Goal: Information Seeking & Learning: Understand process/instructions

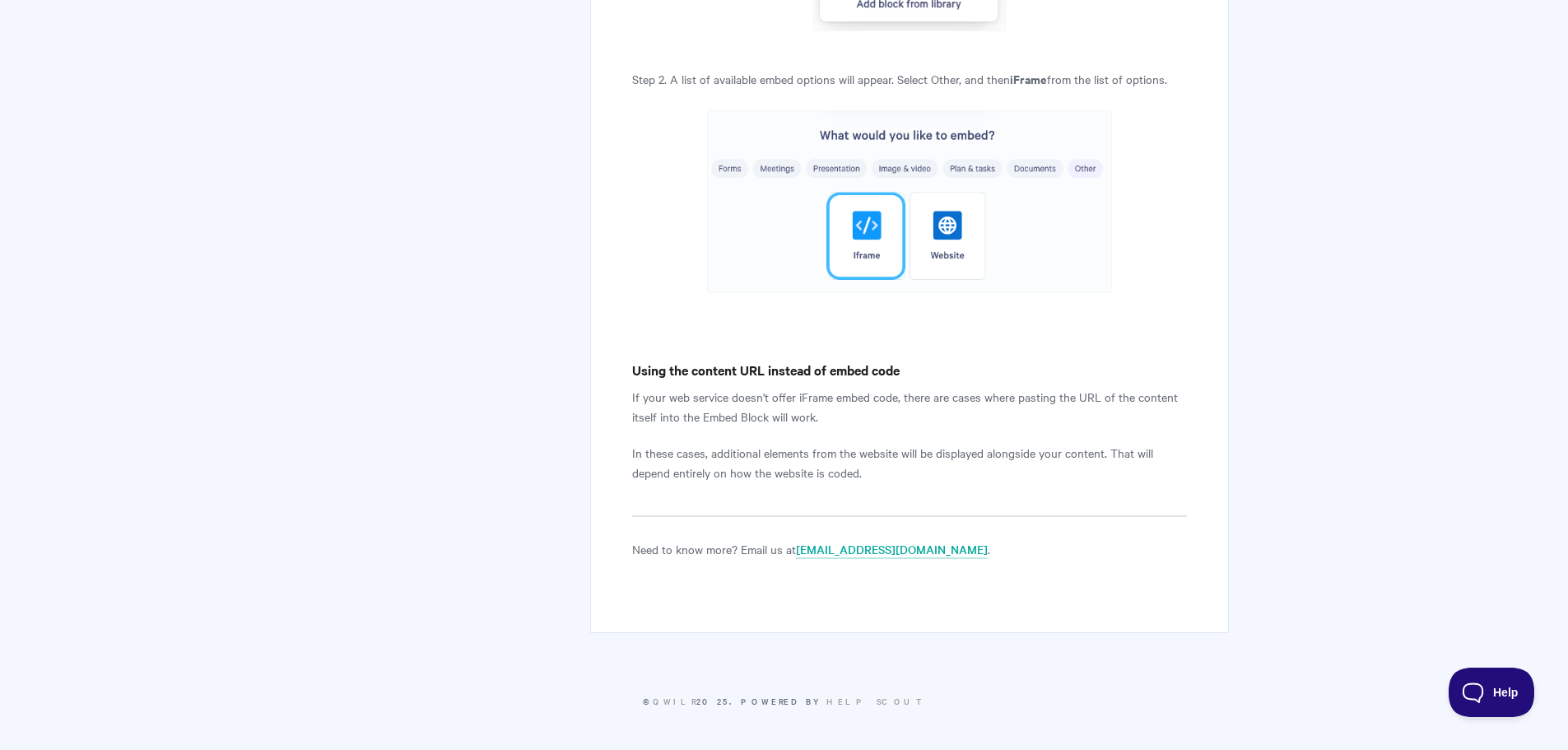
scroll to position [3336, 0]
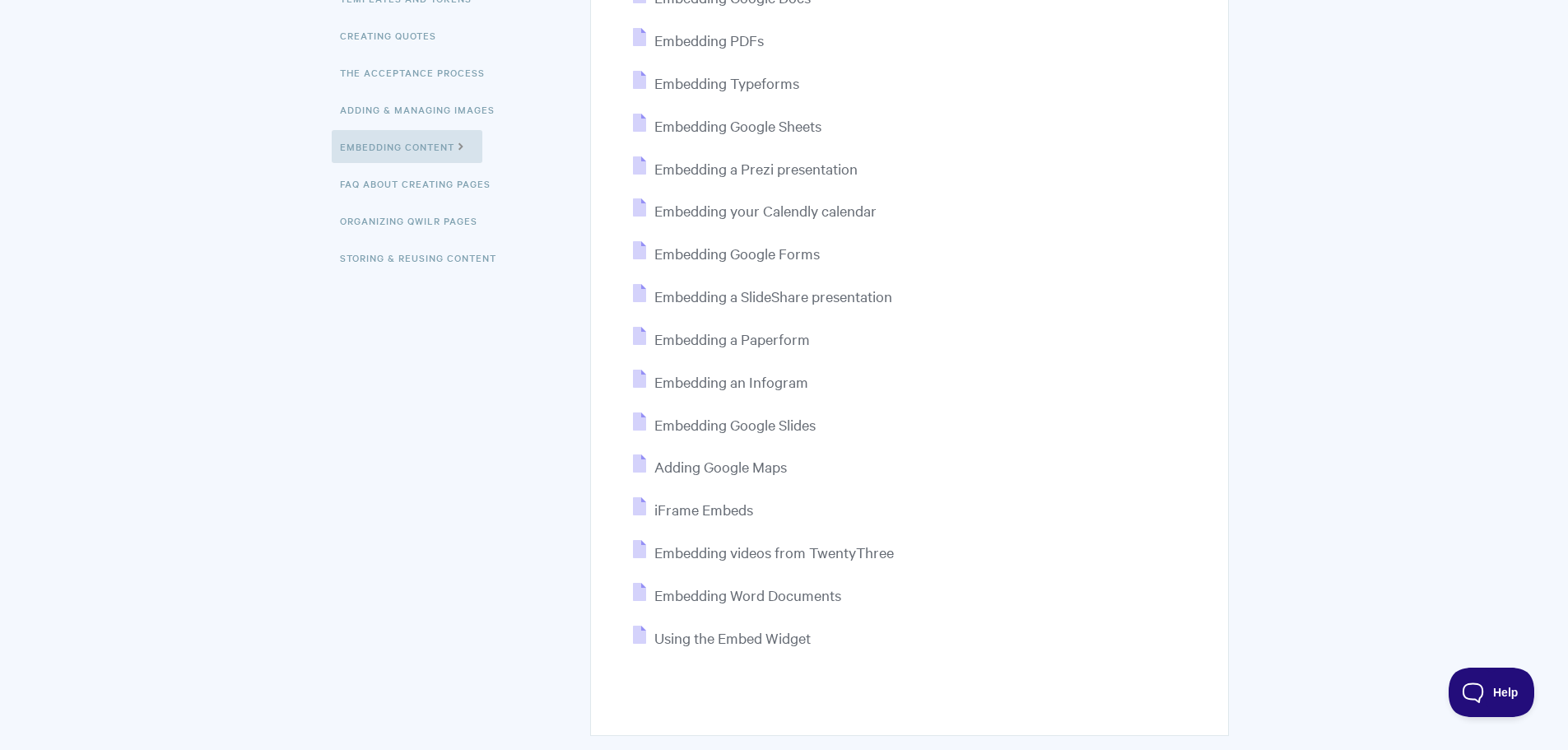
scroll to position [385, 0]
click at [737, 474] on span "Adding Google Maps" at bounding box center [721, 466] width 133 height 19
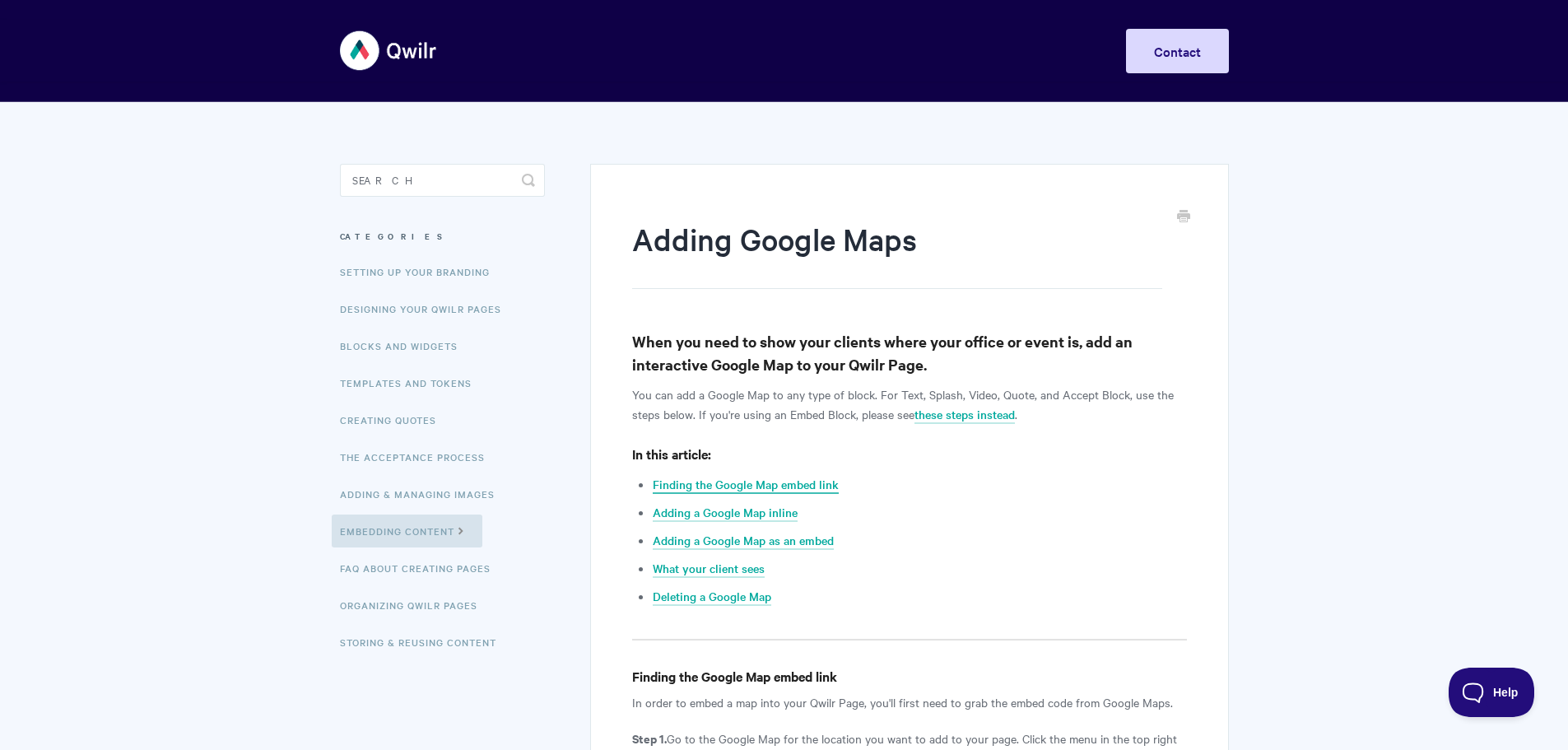
click at [759, 488] on link "Finding the Google Map embed link" at bounding box center [746, 484] width 186 height 18
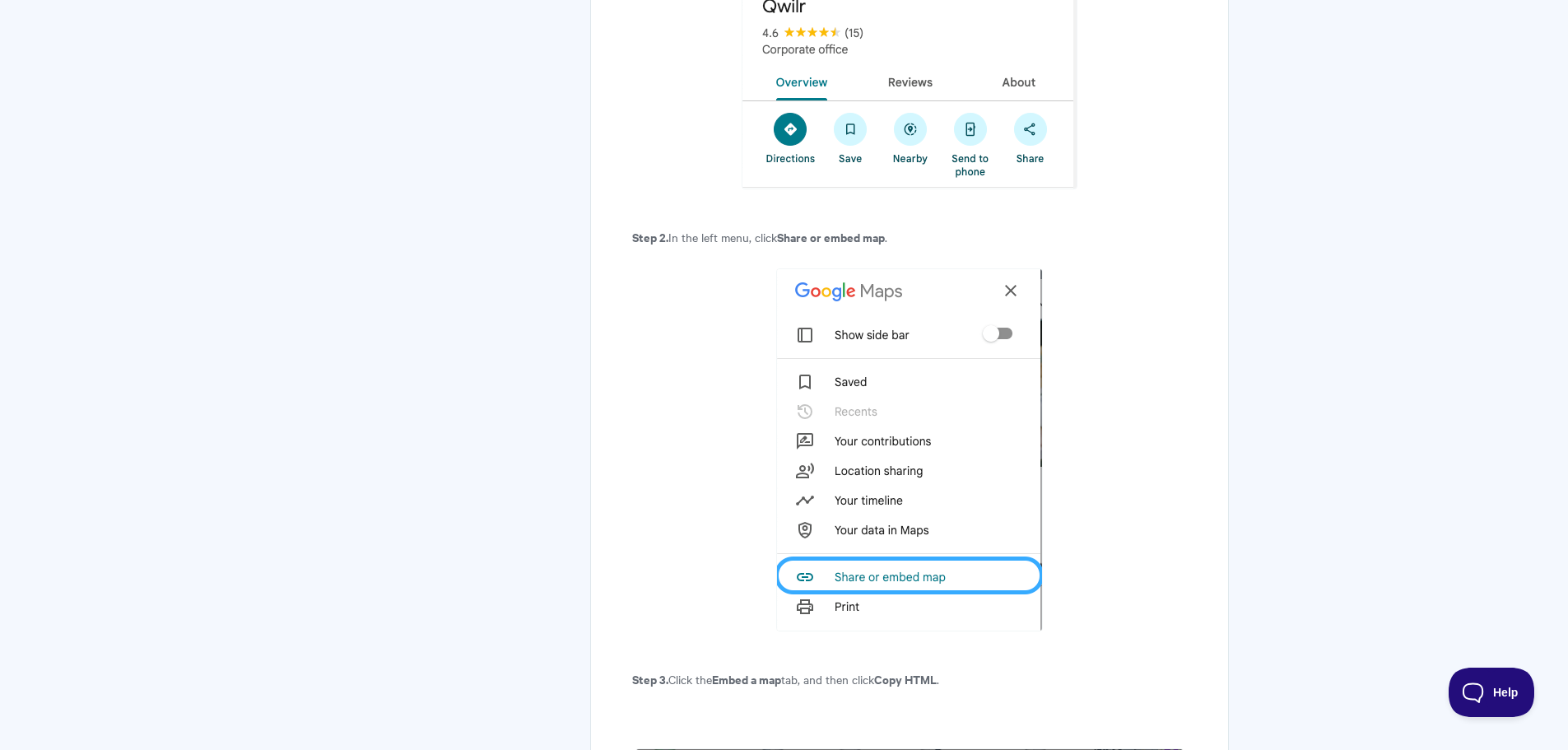
scroll to position [1013, 0]
